Goal: Task Accomplishment & Management: Use online tool/utility

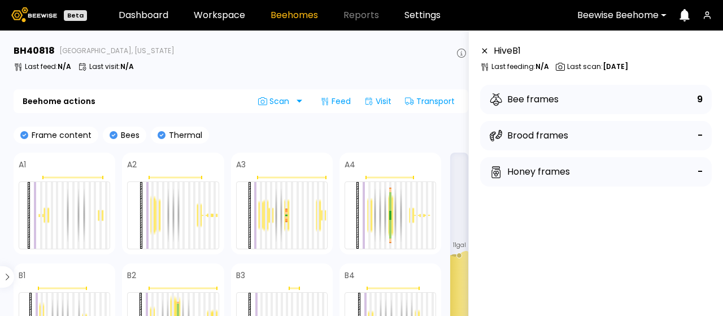
click at [259, 132] on div "Frame content Bees Thermal" at bounding box center [241, 135] width 455 height 17
click at [24, 275] on icon at bounding box center [23, 275] width 9 height 9
click at [303, 99] on div at bounding box center [306, 101] width 9 height 9
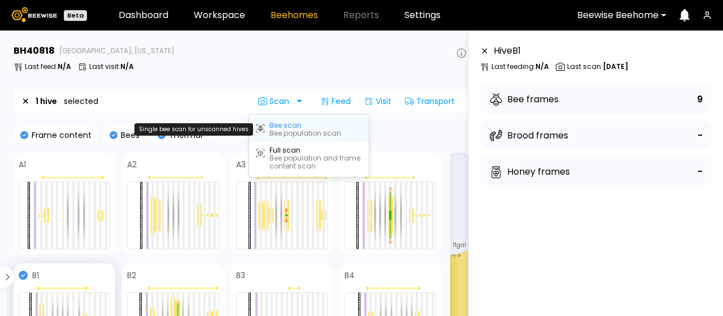
click at [293, 125] on div "Bee scan" at bounding box center [286, 125] width 32 height 8
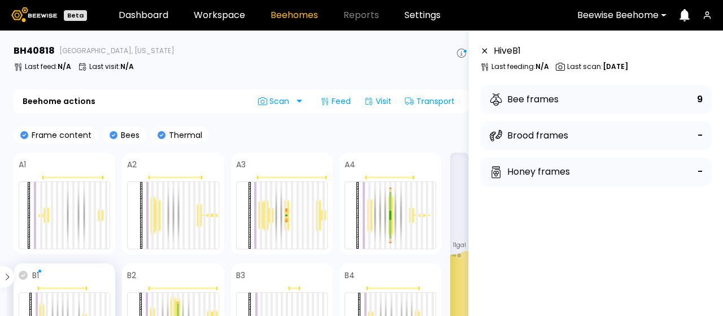
click at [21, 272] on icon at bounding box center [23, 275] width 9 height 9
click at [299, 98] on div "Scan" at bounding box center [275, 101] width 53 height 18
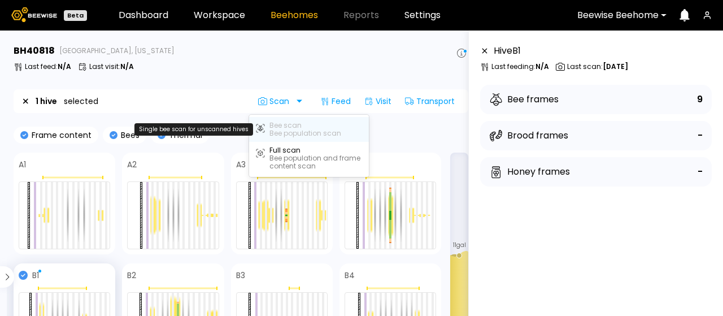
click at [280, 131] on div "Bee population scan" at bounding box center [306, 133] width 72 height 8
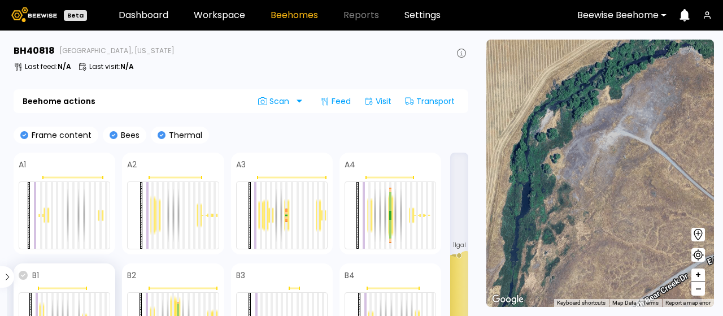
click at [24, 276] on icon at bounding box center [23, 275] width 9 height 9
click at [301, 98] on div "Scan" at bounding box center [275, 101] width 53 height 18
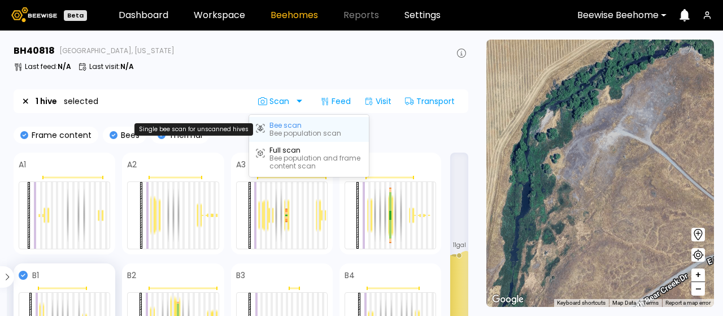
click at [290, 130] on div "Bee population scan" at bounding box center [306, 133] width 72 height 8
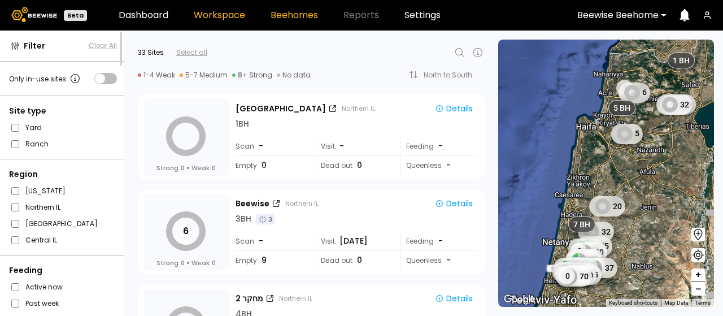
click at [279, 14] on link "Beehomes" at bounding box center [294, 15] width 47 height 9
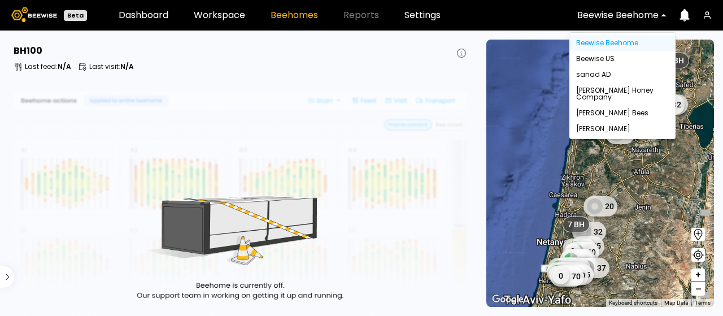
click at [611, 13] on div at bounding box center [617, 15] width 81 height 10
click at [597, 55] on div "Beewise US" at bounding box center [622, 58] width 93 height 7
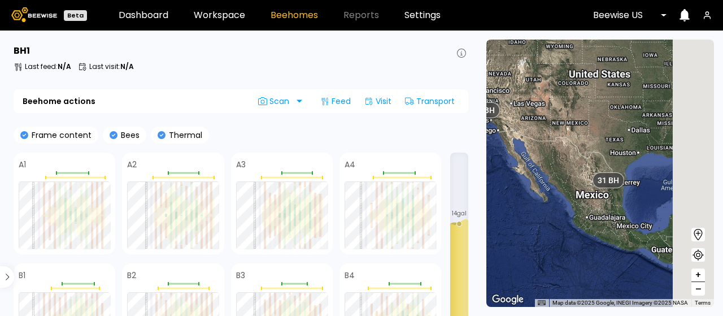
drag, startPoint x: 606, startPoint y: 178, endPoint x: 506, endPoint y: 89, distance: 133.6
click at [506, 89] on div "1 BH 1 BH 31 BH" at bounding box center [600, 173] width 228 height 267
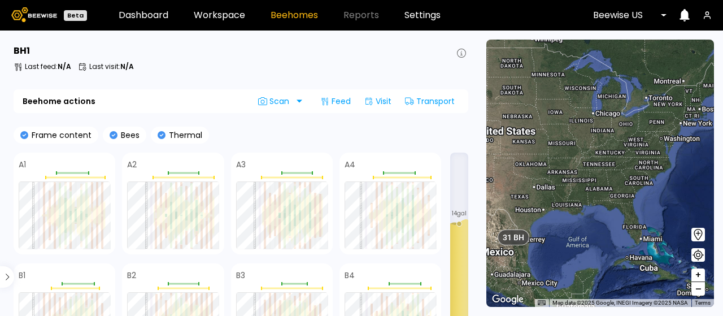
drag, startPoint x: 586, startPoint y: 101, endPoint x: 509, endPoint y: 172, distance: 105.6
click at [509, 172] on div "1 BH 1 BH 31 BH" at bounding box center [600, 173] width 228 height 267
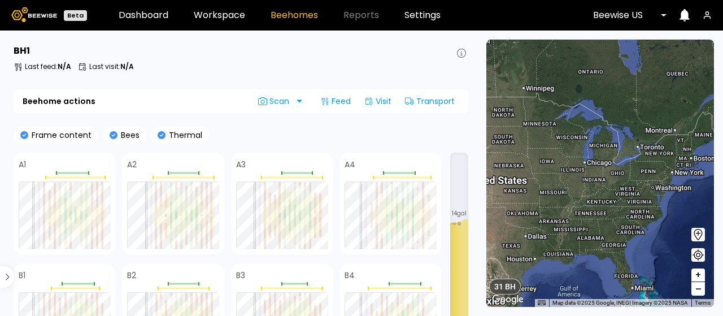
drag, startPoint x: 557, startPoint y: 137, endPoint x: 556, endPoint y: 180, distance: 42.4
click at [556, 180] on div "1 BH 1 BH 31 BH" at bounding box center [600, 173] width 228 height 267
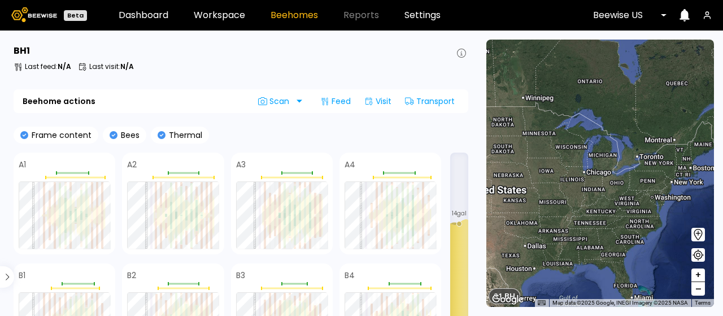
click at [619, 12] on div at bounding box center [626, 15] width 66 height 10
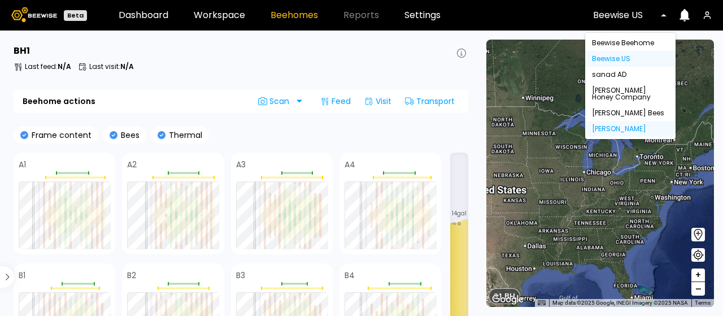
click at [611, 127] on div "[PERSON_NAME]" at bounding box center [630, 128] width 77 height 7
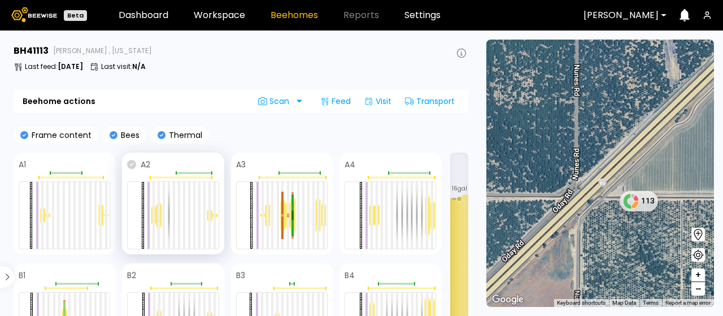
click at [132, 165] on icon at bounding box center [131, 164] width 9 height 9
click at [301, 99] on div "Scan" at bounding box center [275, 101] width 53 height 18
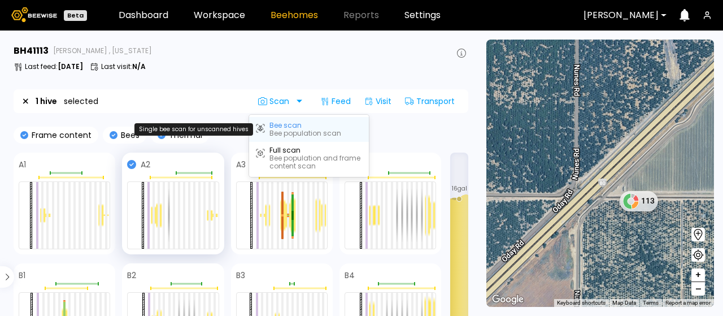
click at [276, 126] on div "Bee scan" at bounding box center [286, 125] width 32 height 8
